Goal: Task Accomplishment & Management: Use online tool/utility

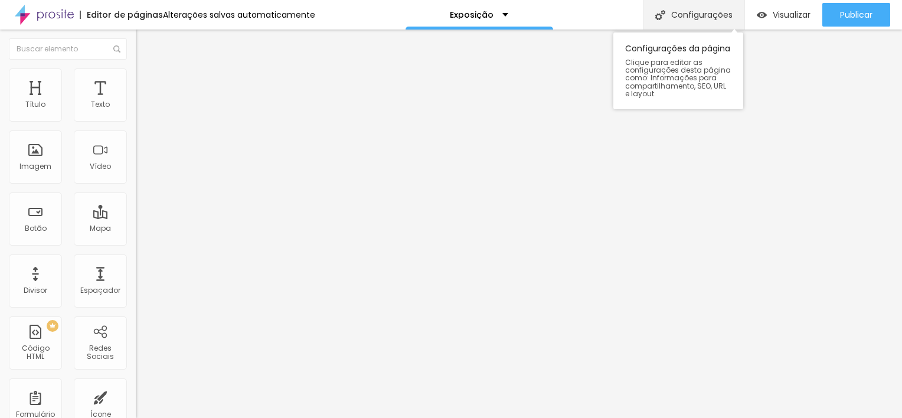
click at [678, 21] on div "Configurações" at bounding box center [694, 15] width 102 height 30
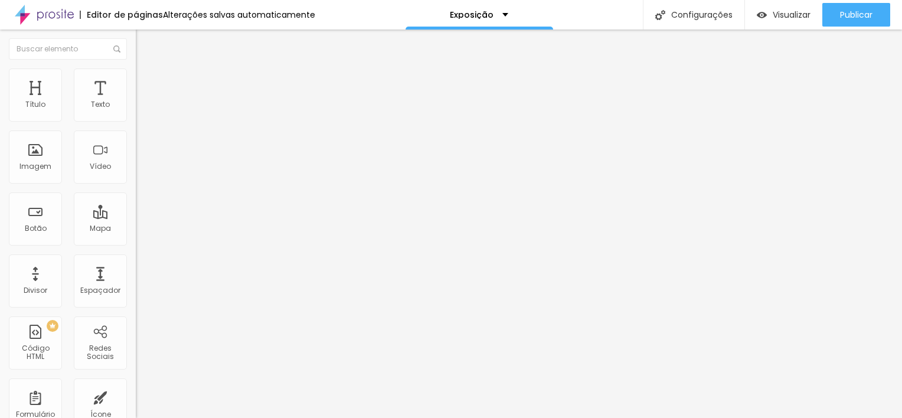
click at [38, 402] on div "Formulário" at bounding box center [35, 405] width 53 height 53
type input "Pagamento"
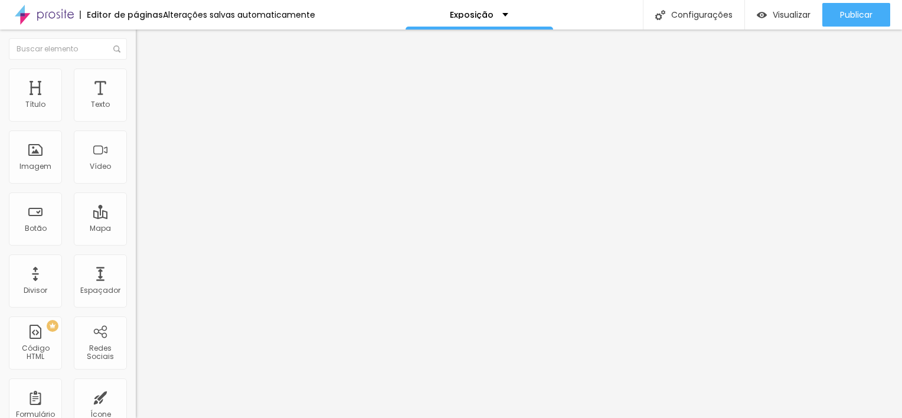
type input "R$ 3.500,00"
type textarea "Impressão Fine Art"
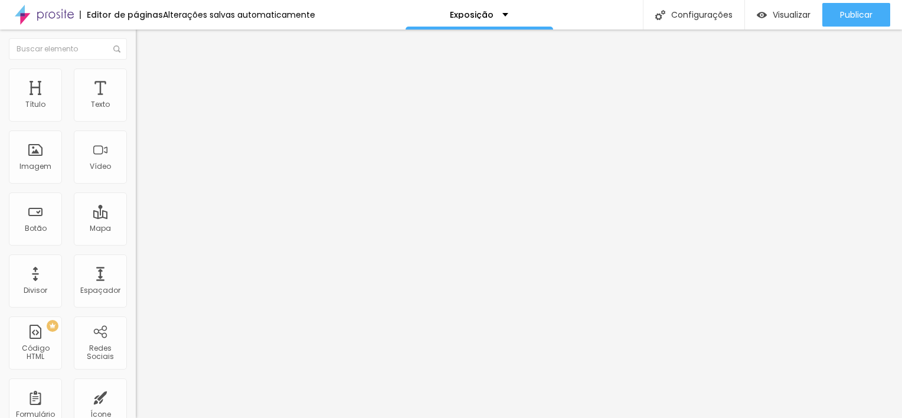
drag, startPoint x: 895, startPoint y: 160, endPoint x: 895, endPoint y: 128, distance: 31.9
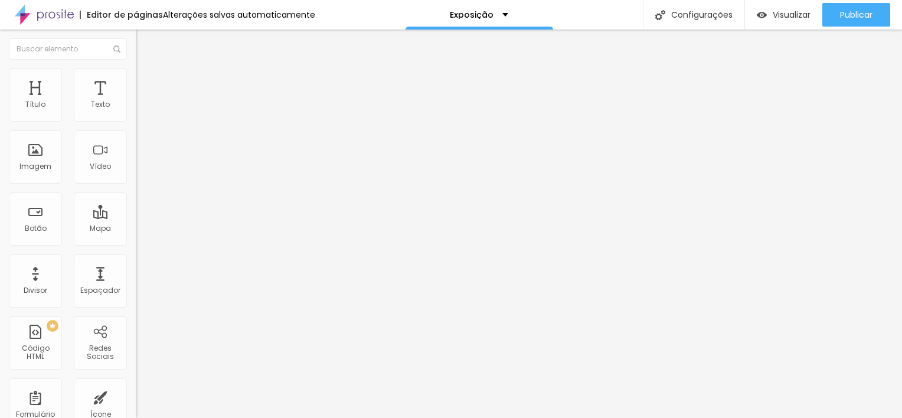
drag, startPoint x: 898, startPoint y: 191, endPoint x: 899, endPoint y: 246, distance: 54.9
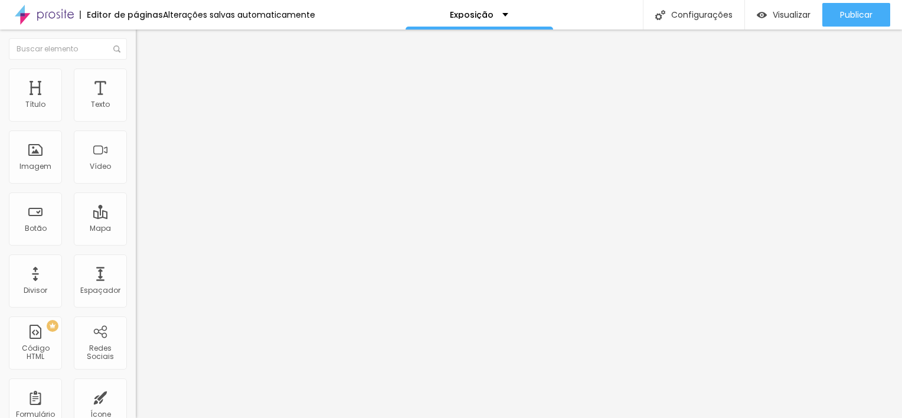
drag, startPoint x: 900, startPoint y: 174, endPoint x: 895, endPoint y: 112, distance: 62.8
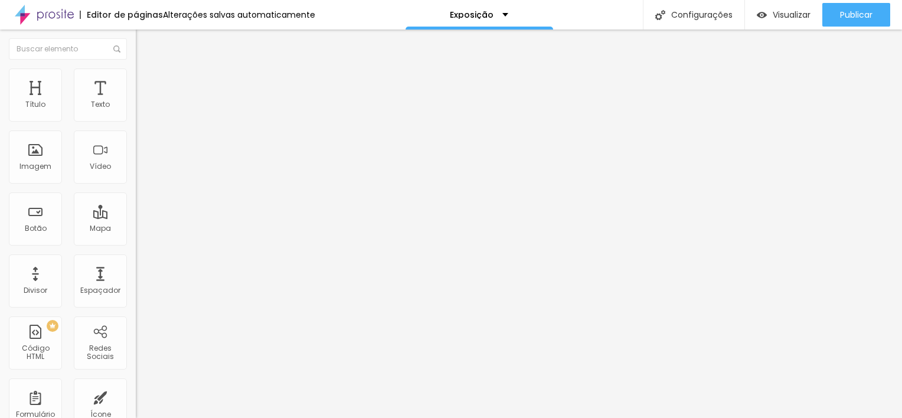
drag, startPoint x: 470, startPoint y: 132, endPoint x: 526, endPoint y: 128, distance: 56.3
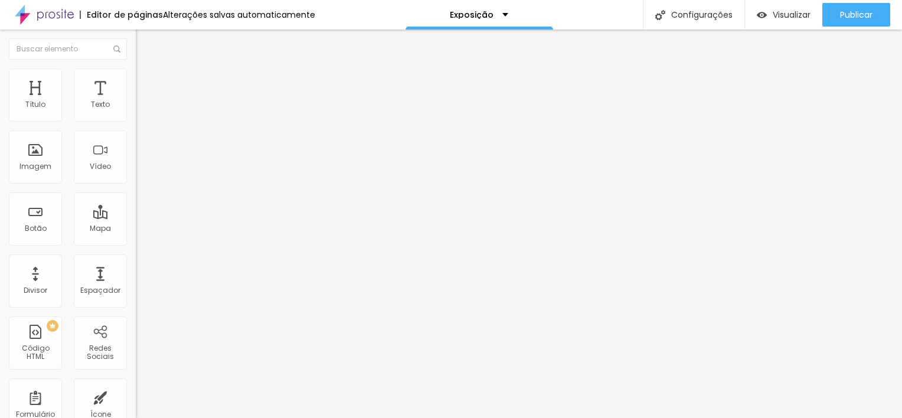
type textarea "Impressão Fine Art nas opções: Papel: Canvas ou Fotográfico Tamanho: 30cm x 45c…"
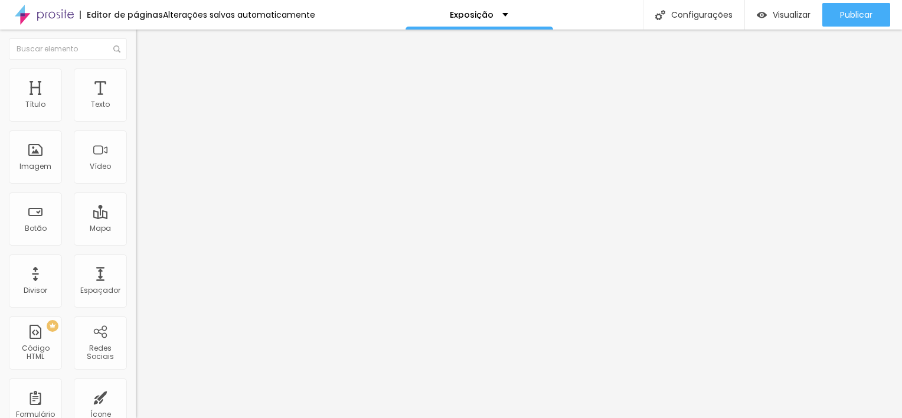
drag, startPoint x: 899, startPoint y: 194, endPoint x: 900, endPoint y: 124, distance: 69.7
drag, startPoint x: 900, startPoint y: 124, endPoint x: 831, endPoint y: 135, distance: 69.4
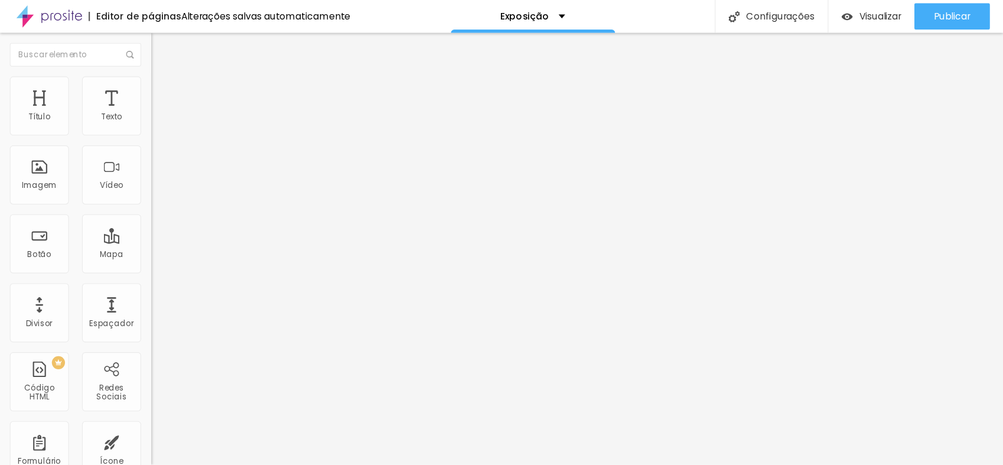
scroll to position [80, 0]
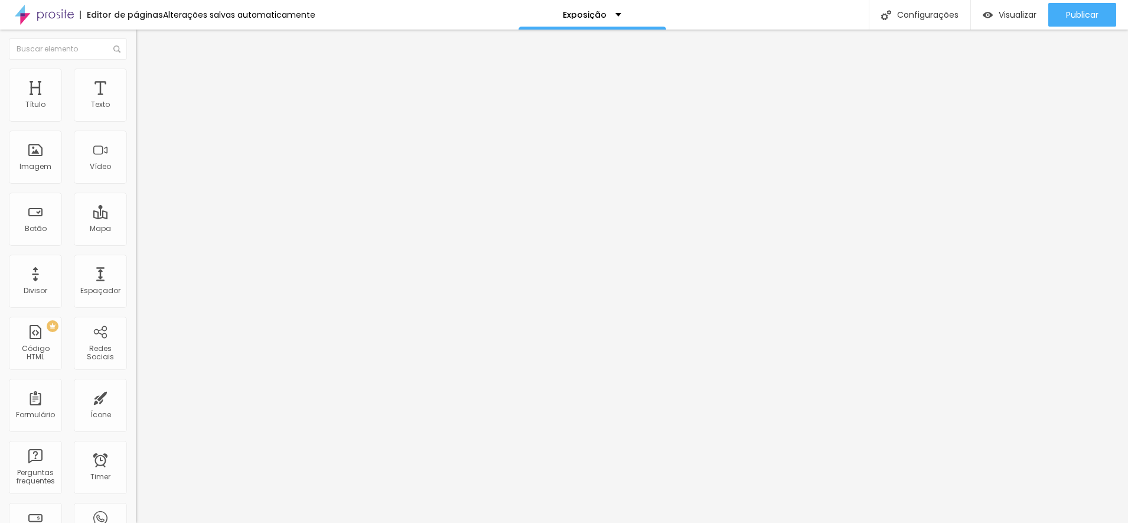
scroll to position [19, 0]
click at [136, 79] on li "Avançado" at bounding box center [204, 75] width 136 height 12
click at [902, 10] on span "Visualizar" at bounding box center [1018, 14] width 38 height 9
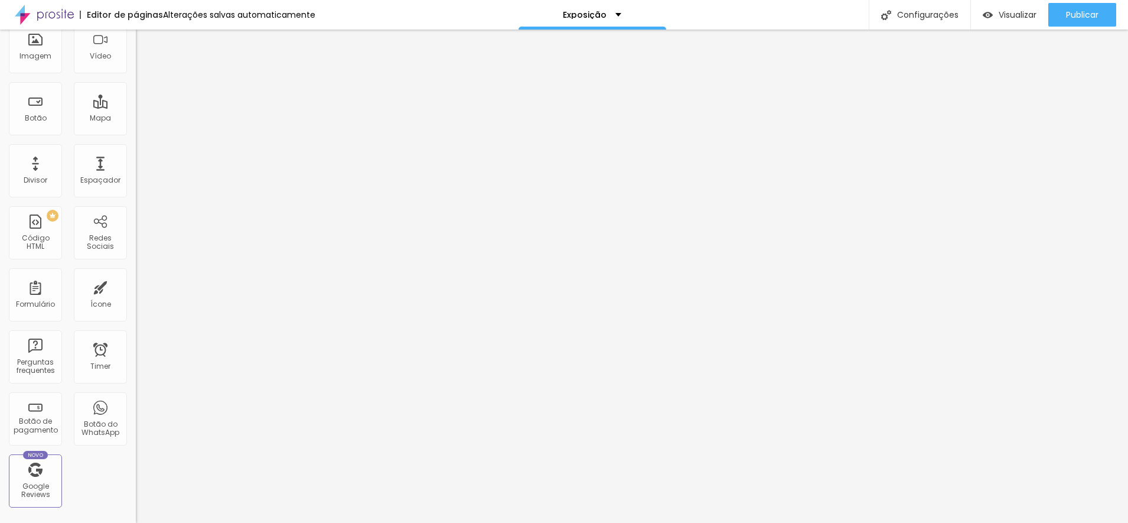
scroll to position [0, 0]
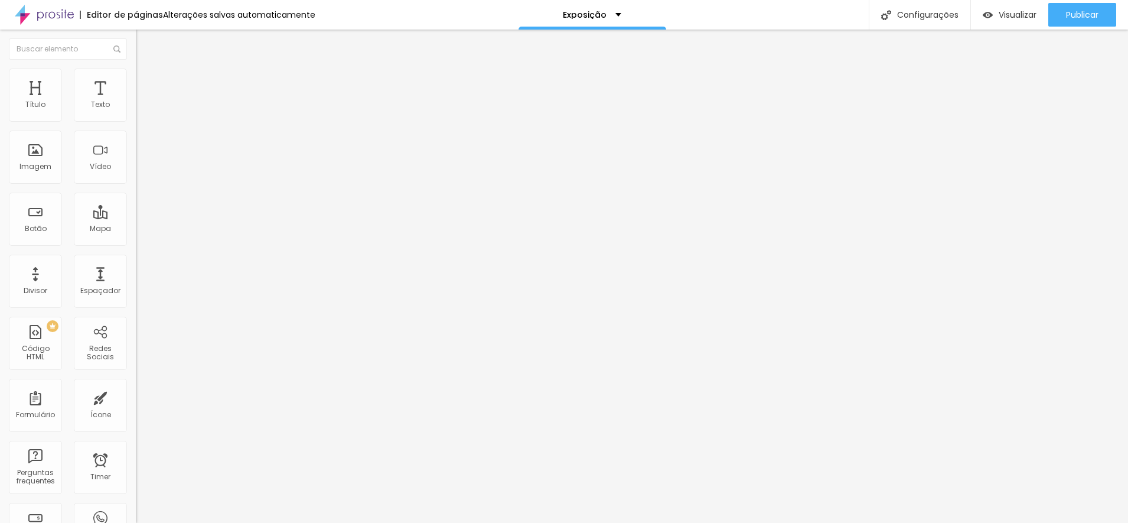
click at [146, 79] on span "Avançado" at bounding box center [165, 76] width 39 height 10
click at [136, 418] on input "text" at bounding box center [207, 461] width 142 height 12
click at [136, 67] on img at bounding box center [141, 62] width 11 height 11
